Goal: Transaction & Acquisition: Purchase product/service

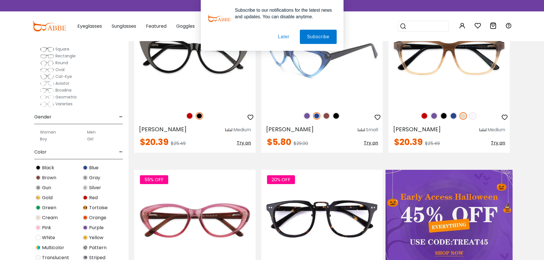
scroll to position [171, 0]
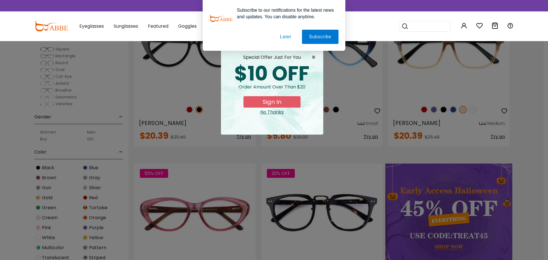
click at [283, 38] on button "Later" at bounding box center [286, 37] width 26 height 14
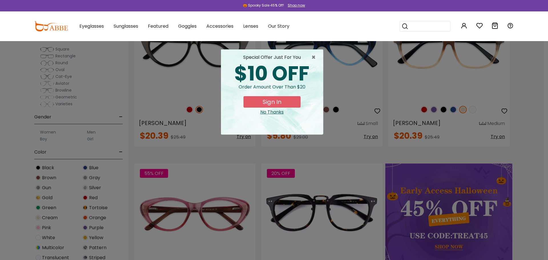
click at [276, 112] on div "No Thanks" at bounding box center [271, 112] width 93 height 7
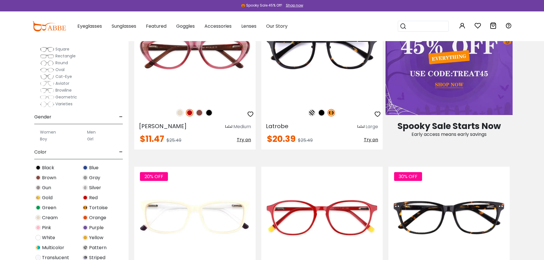
scroll to position [457, 0]
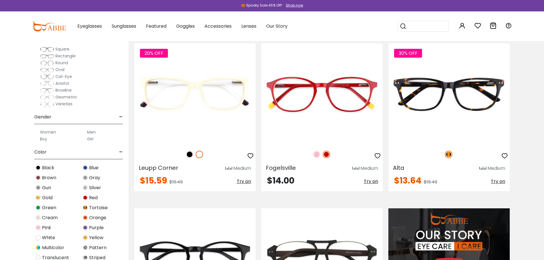
click at [64, 55] on span "Rectangle" at bounding box center [65, 56] width 20 height 6
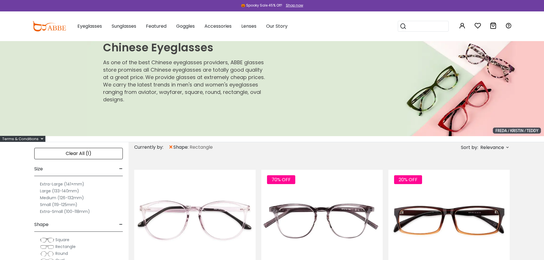
click at [49, 199] on label "Medium (126-132mm)" at bounding box center [62, 197] width 44 height 7
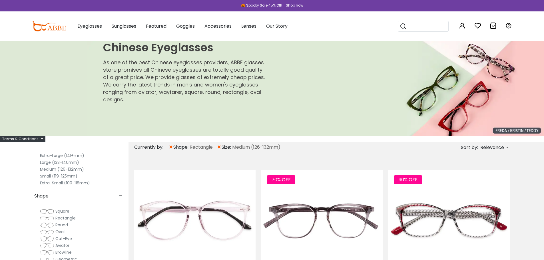
scroll to position [57, 0]
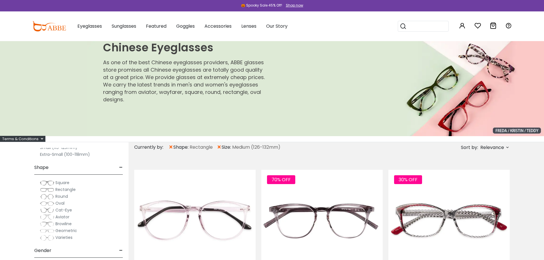
click at [58, 189] on span "Rectangle" at bounding box center [65, 190] width 20 height 6
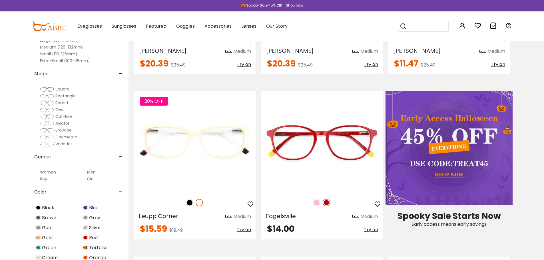
scroll to position [285, 0]
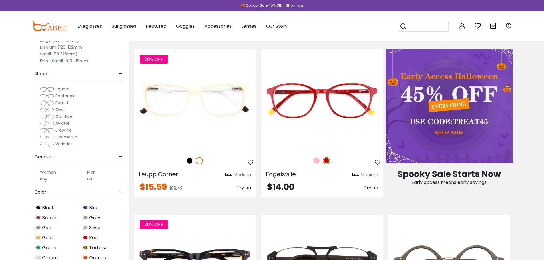
click at [92, 172] on label "Men" at bounding box center [91, 172] width 9 height 7
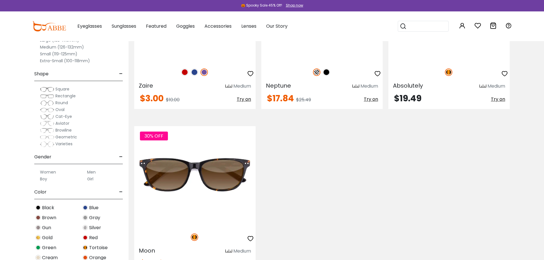
scroll to position [1341, 0]
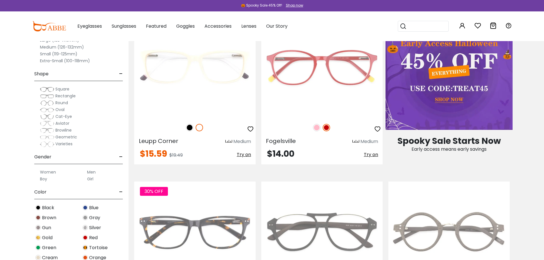
scroll to position [285, 0]
